Goal: Information Seeking & Learning: Learn about a topic

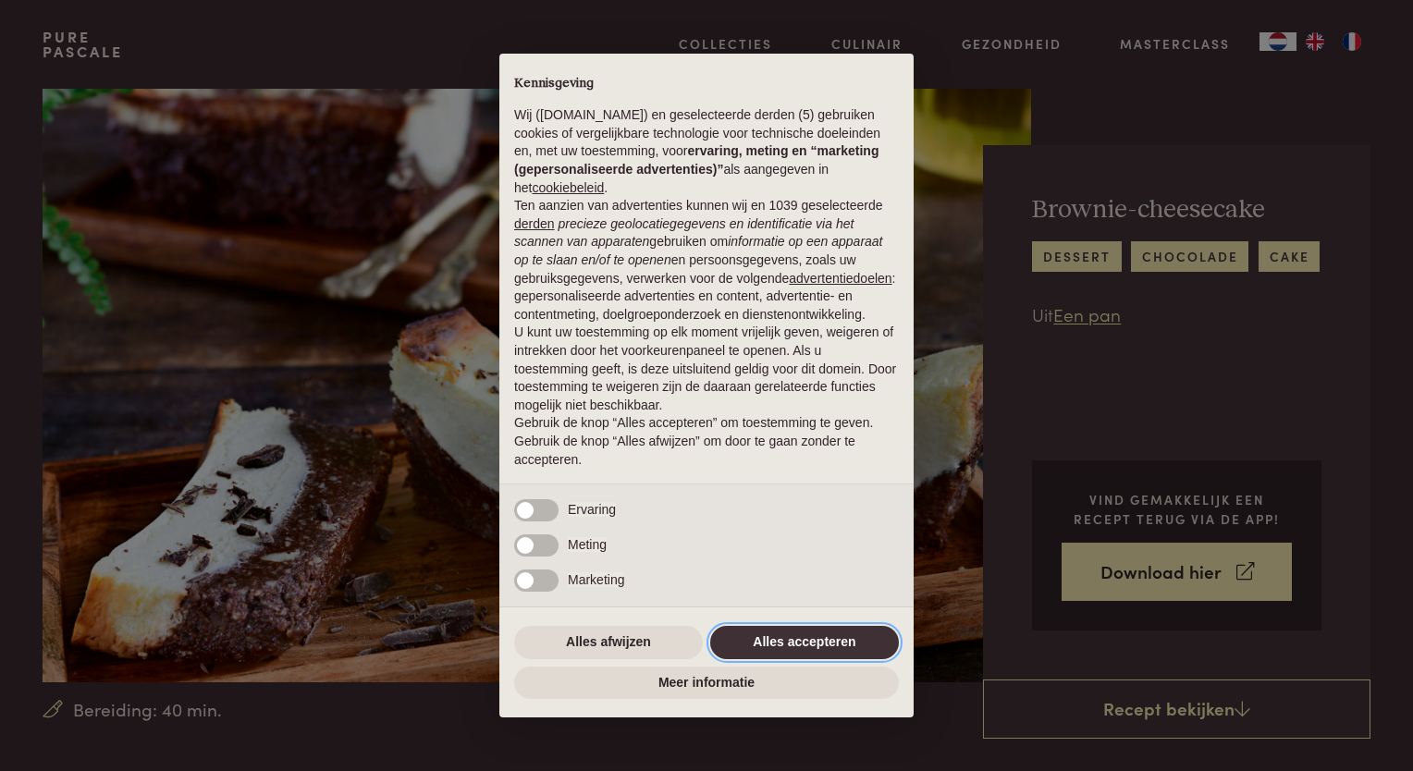
click at [847, 634] on button "Alles accepteren" at bounding box center [804, 642] width 189 height 33
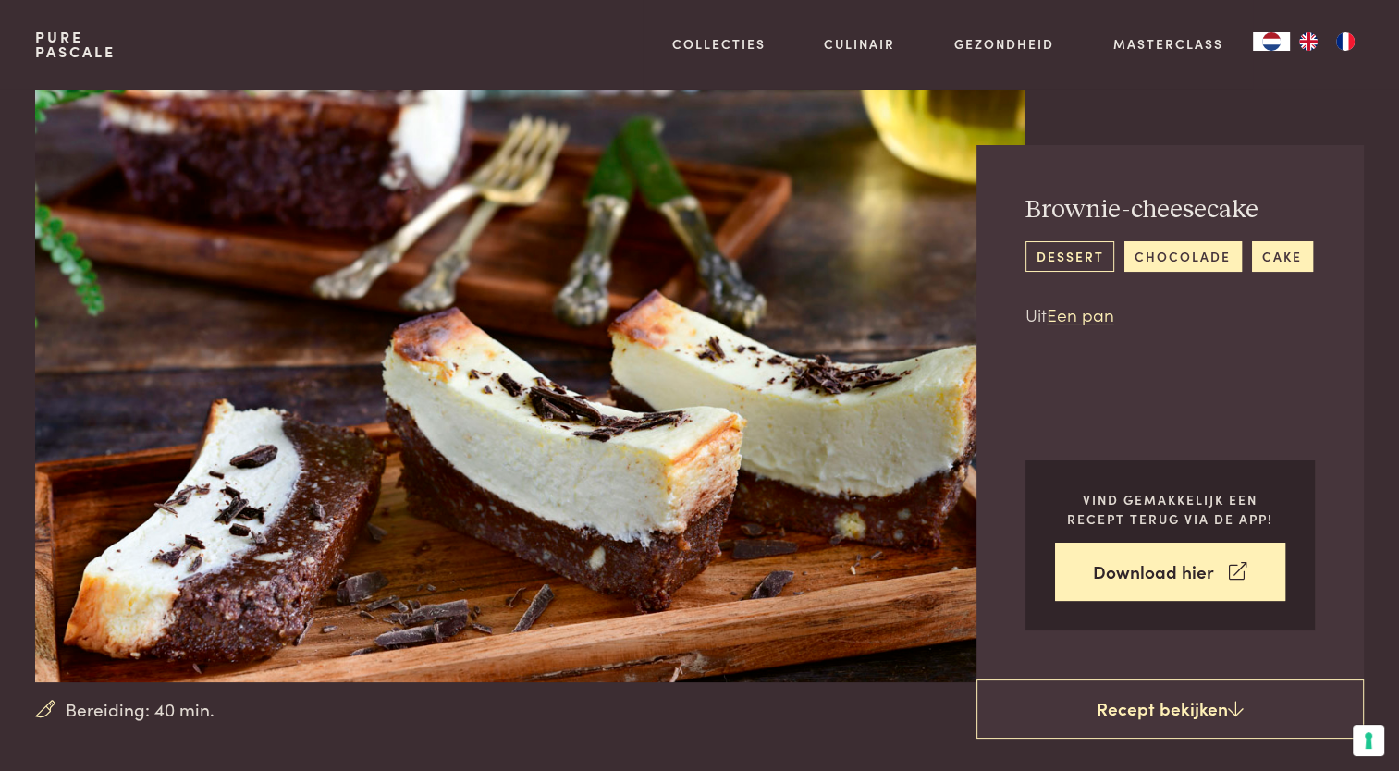
click at [1088, 260] on link "dessert" at bounding box center [1069, 256] width 89 height 31
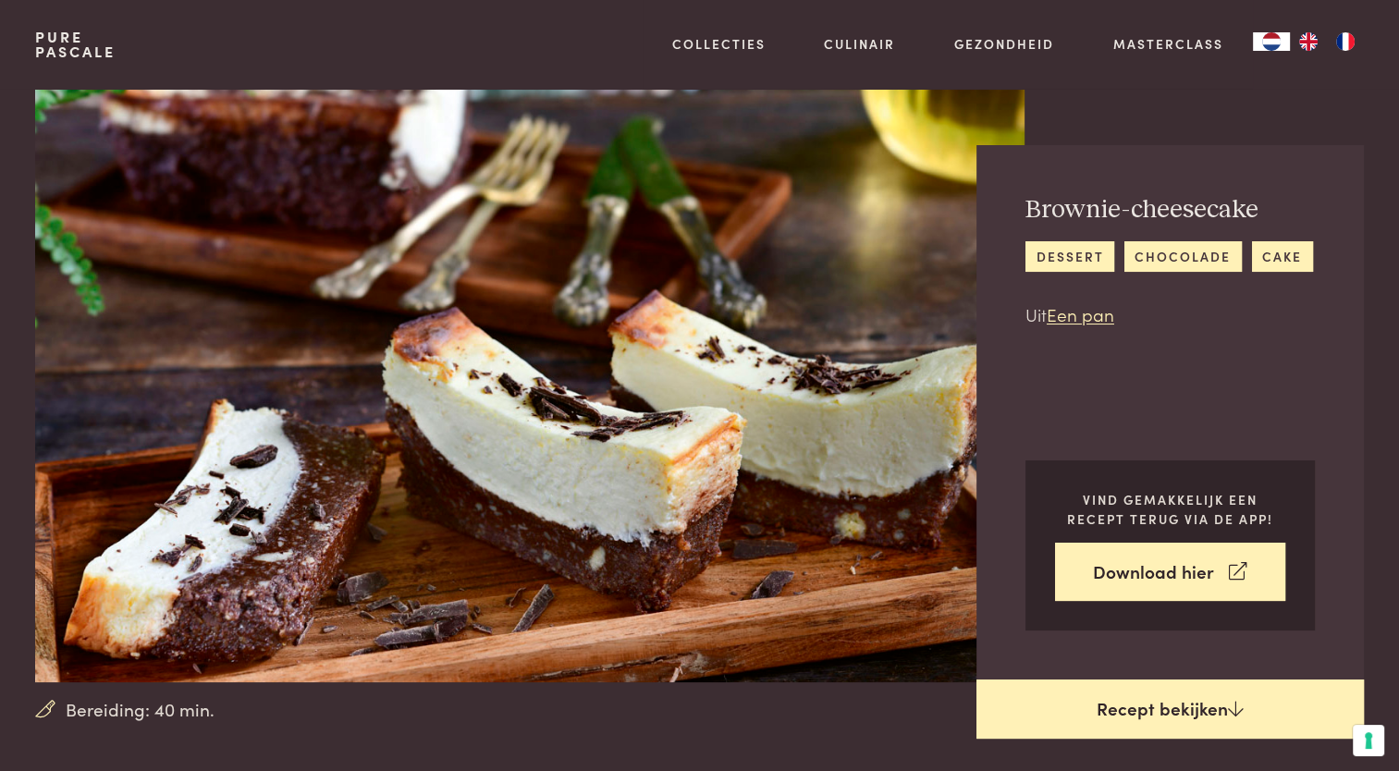
click at [1194, 705] on link "Recept bekijken" at bounding box center [1169, 709] width 387 height 59
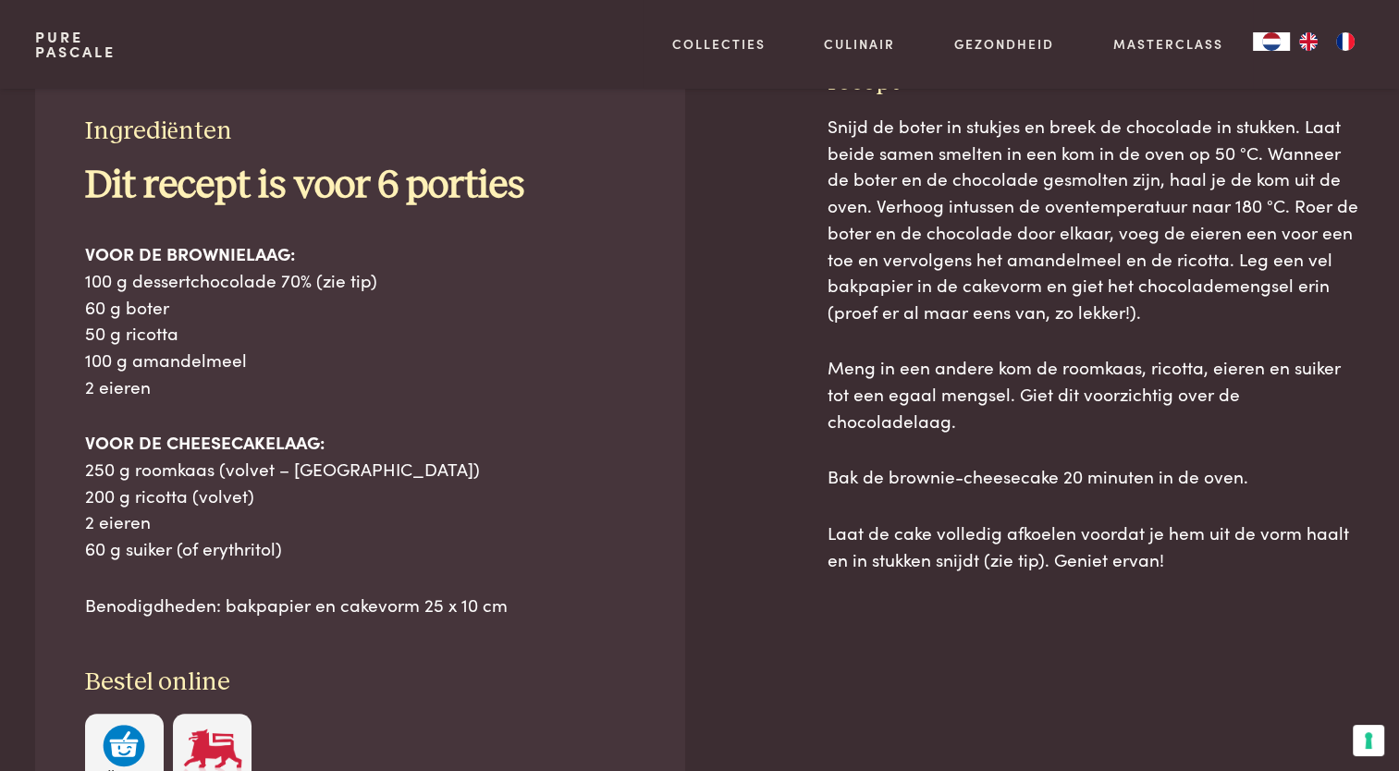
scroll to position [836, 0]
